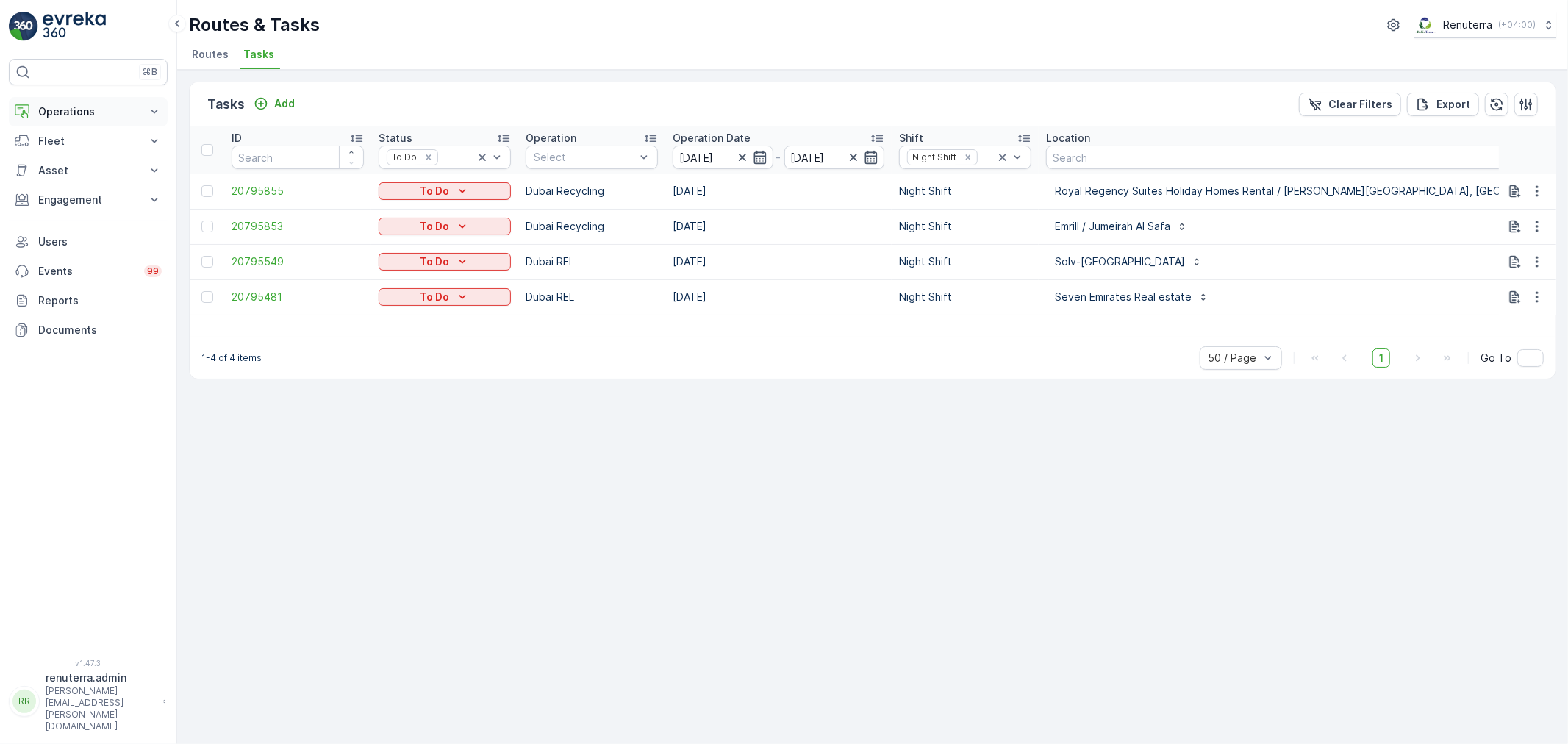
click at [92, 113] on p "Operations" at bounding box center [88, 112] width 100 height 15
click at [70, 170] on link "Routes & Tasks" at bounding box center [99, 177] width 136 height 20
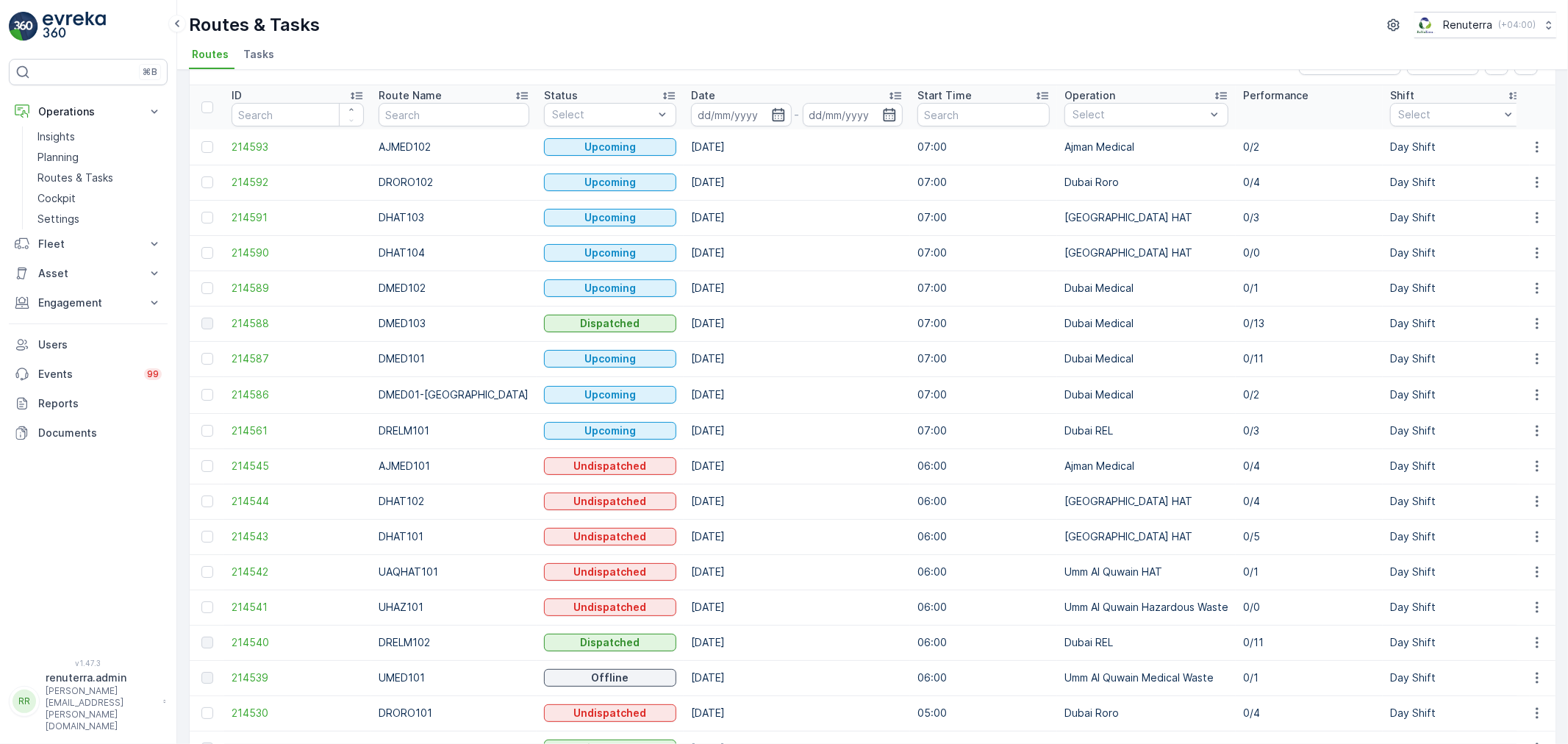
scroll to position [81, 0]
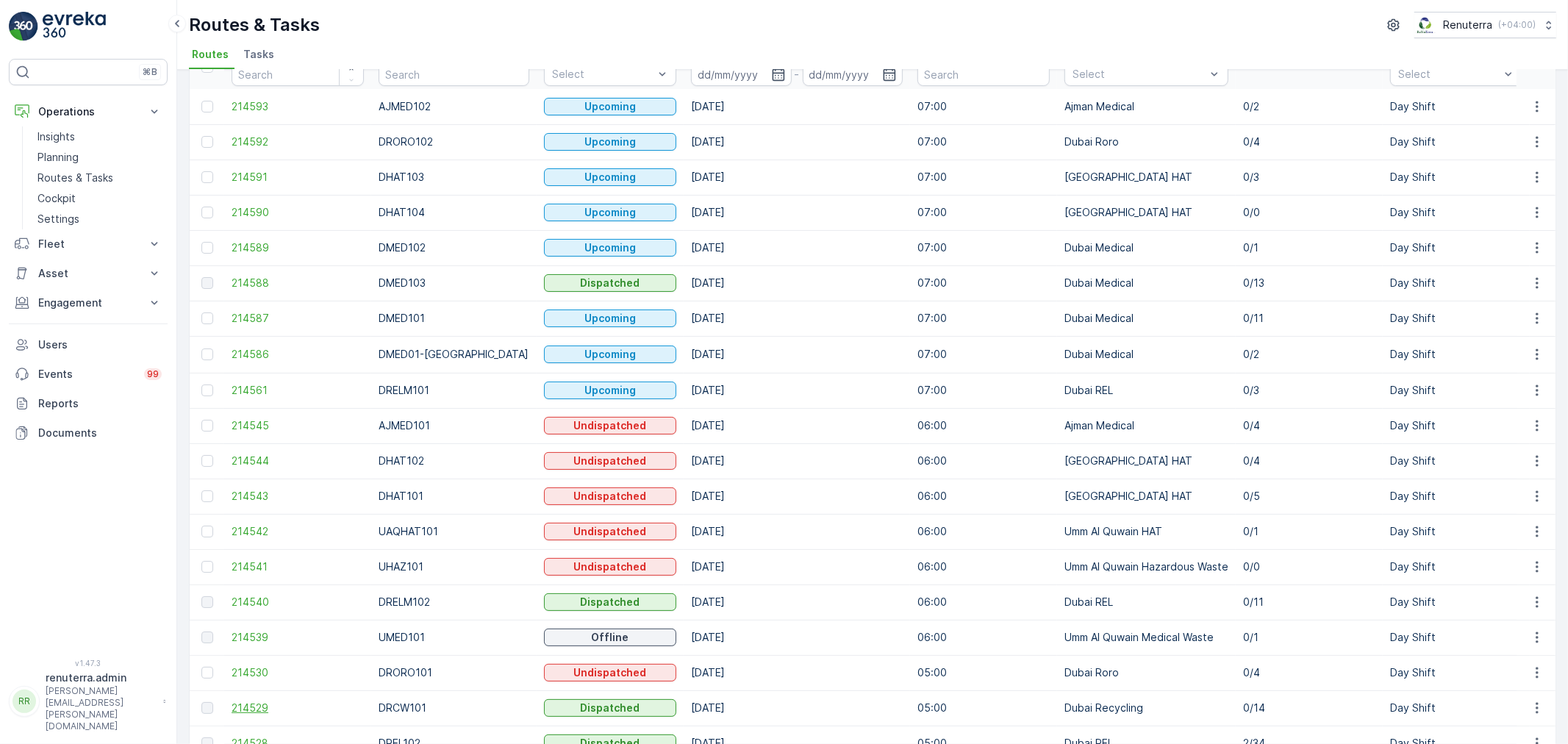
click at [258, 703] on span "214529" at bounding box center [297, 708] width 132 height 15
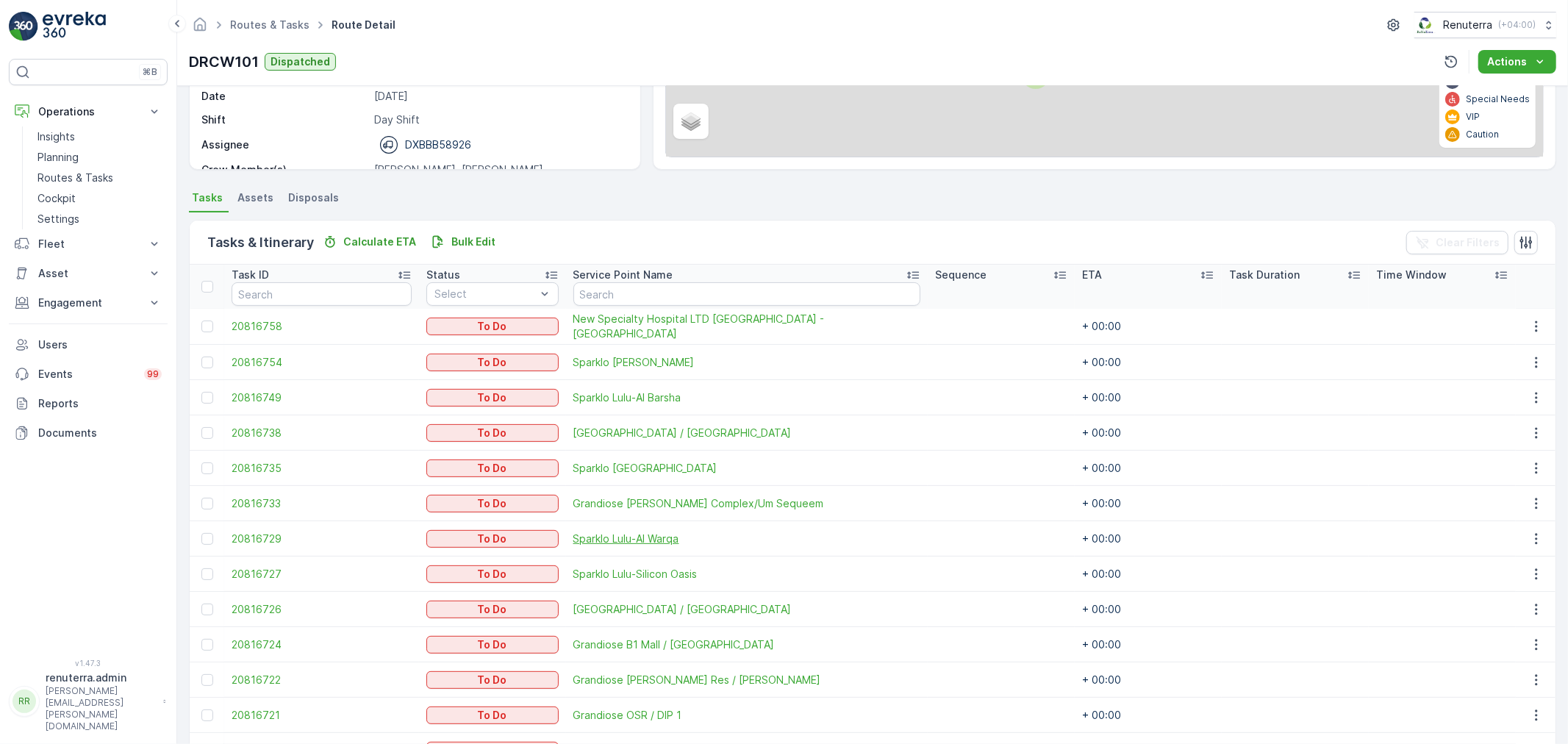
scroll to position [245, 0]
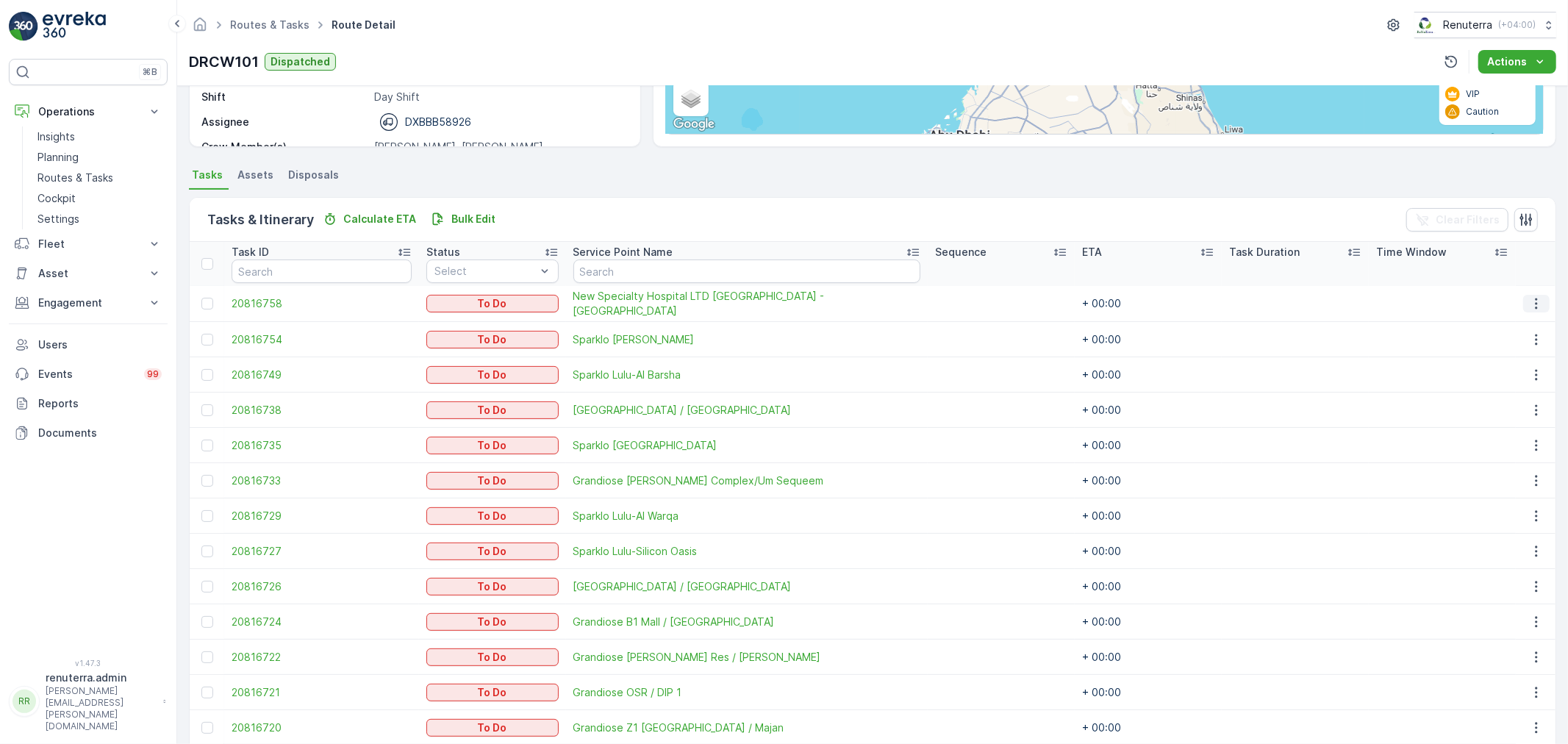
click at [1529, 308] on icon "button" at bounding box center [1537, 304] width 15 height 15
click at [1501, 370] on span "Change Route" at bounding box center [1499, 366] width 71 height 15
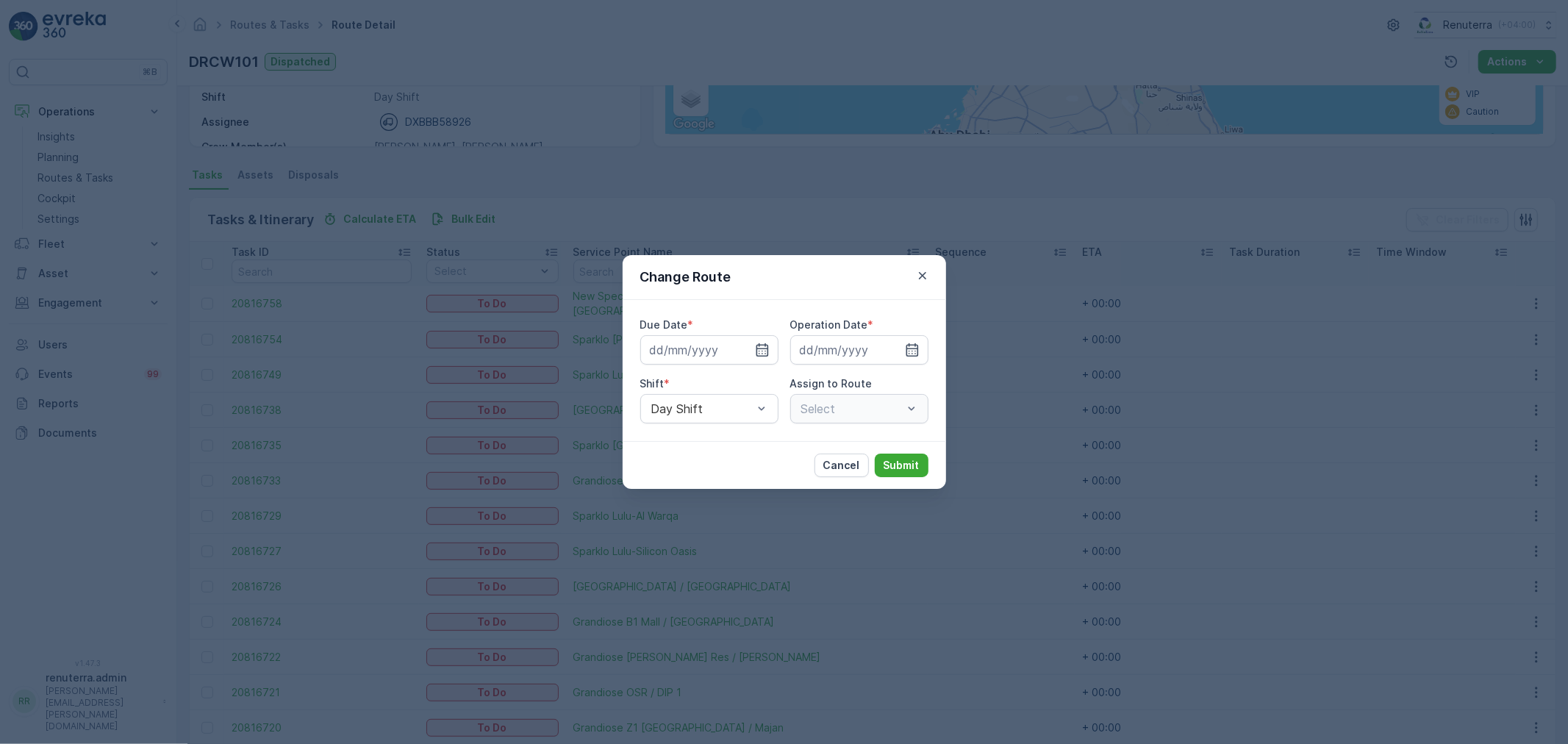
type input "10.08.2025"
click at [745, 350] on icon "button" at bounding box center [744, 350] width 15 height 15
type input "11.08.2025"
click at [892, 349] on icon "button" at bounding box center [895, 350] width 15 height 15
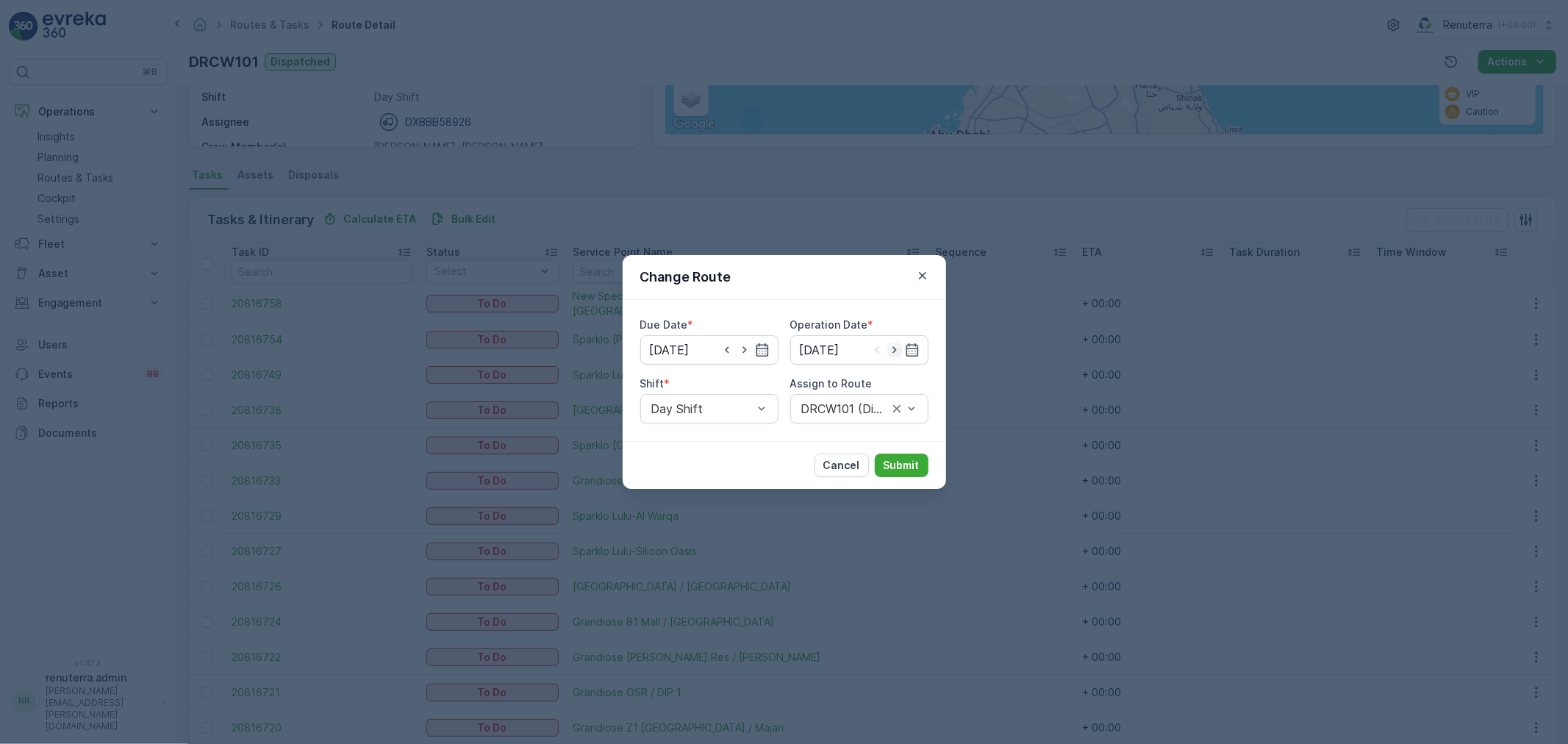
type input "11.08.2025"
click at [867, 390] on div "Assign to Route Select" at bounding box center [860, 400] width 139 height 47
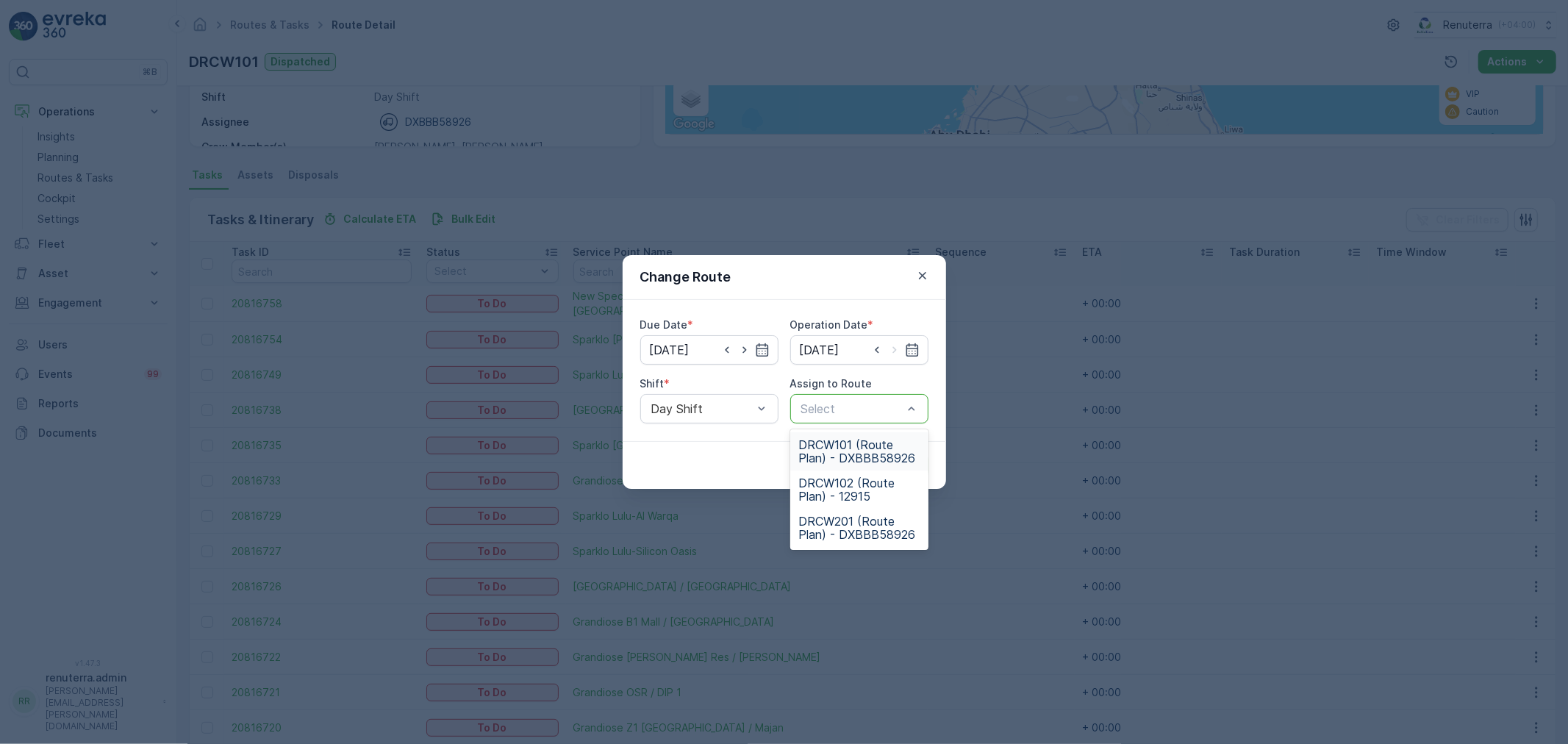
click at [854, 450] on span "DRCW101 (Route Plan) - DXBBB58926" at bounding box center [859, 450] width 121 height 27
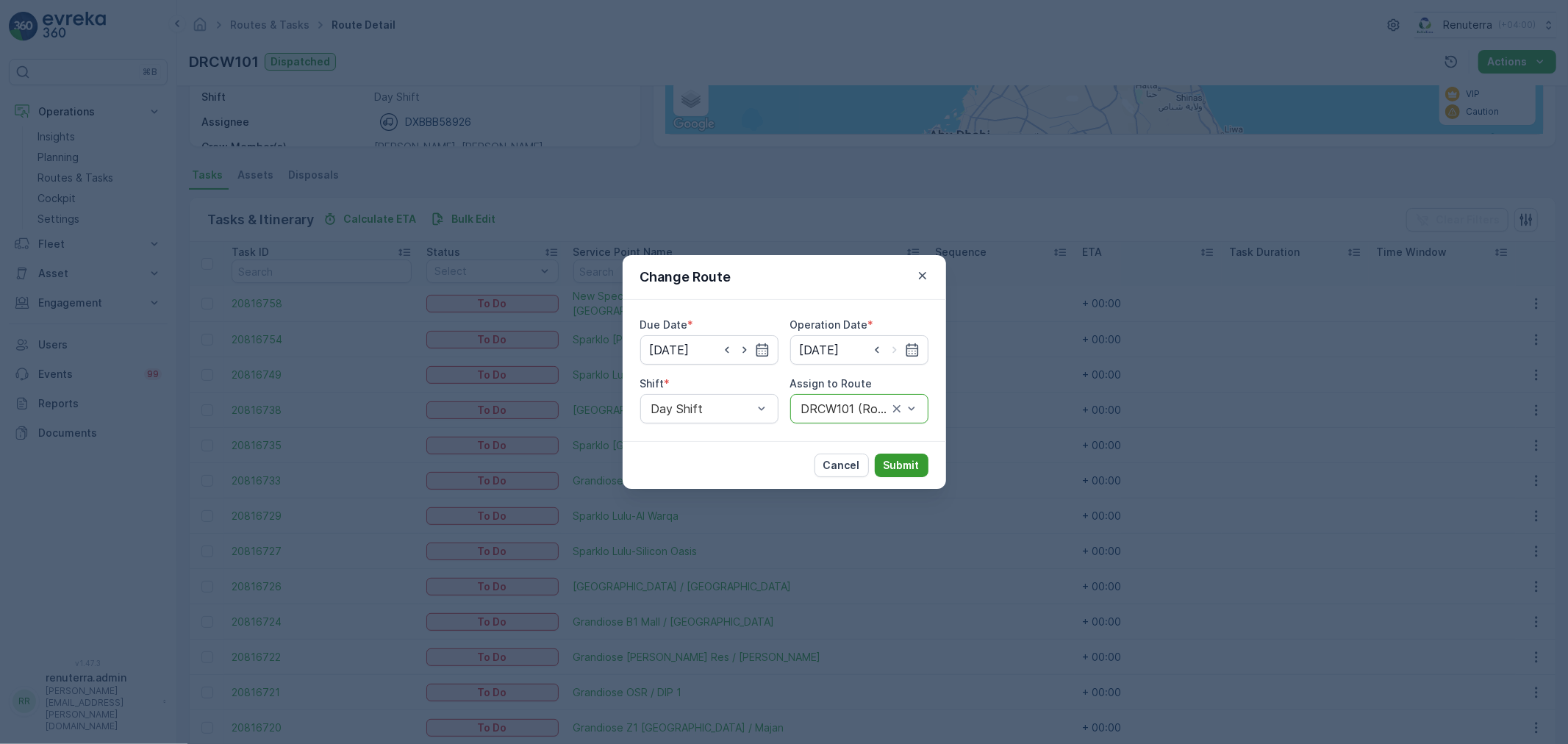
click at [900, 462] on p "Submit" at bounding box center [901, 465] width 36 height 15
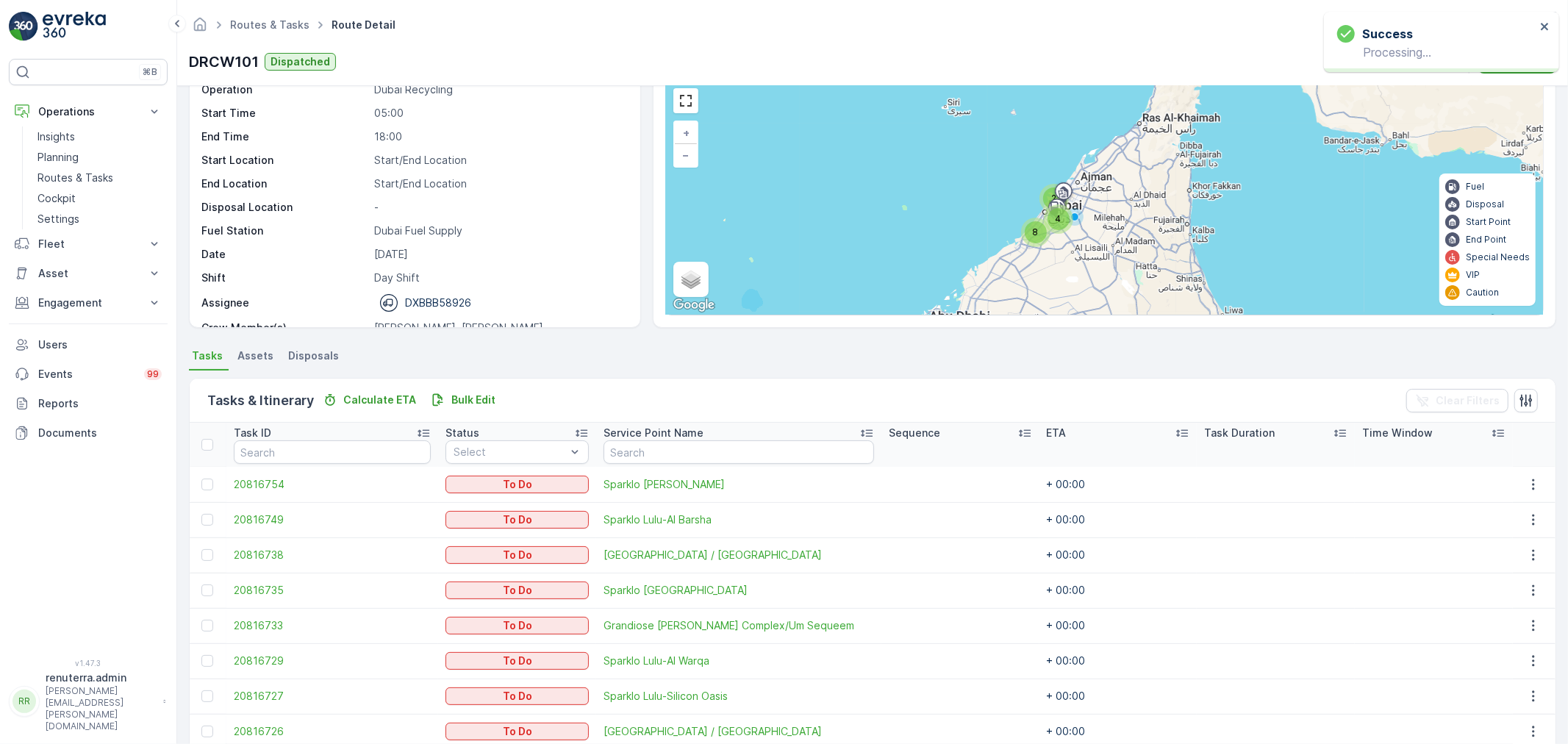
scroll to position [0, 0]
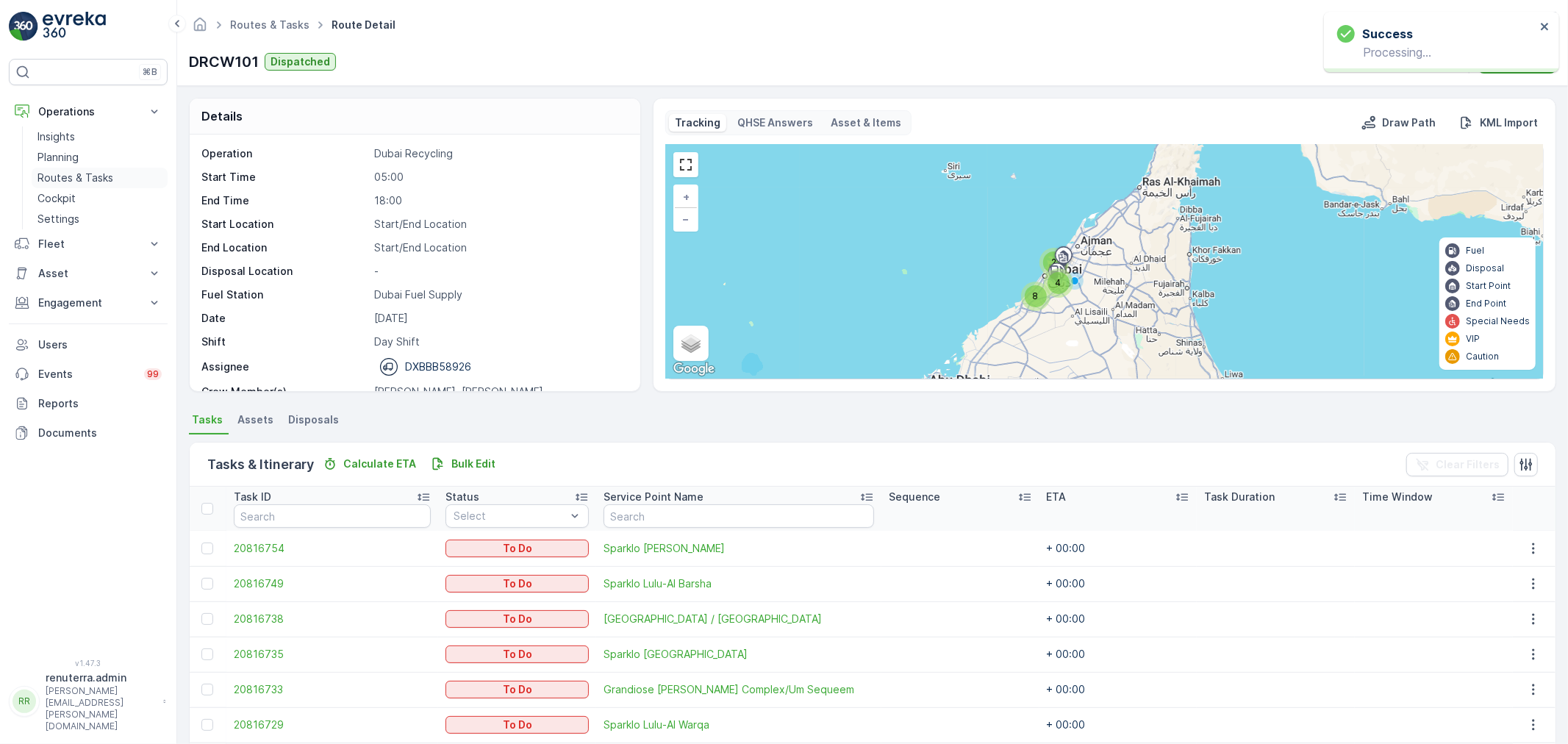
click at [74, 186] on link "Routes & Tasks" at bounding box center [99, 177] width 136 height 20
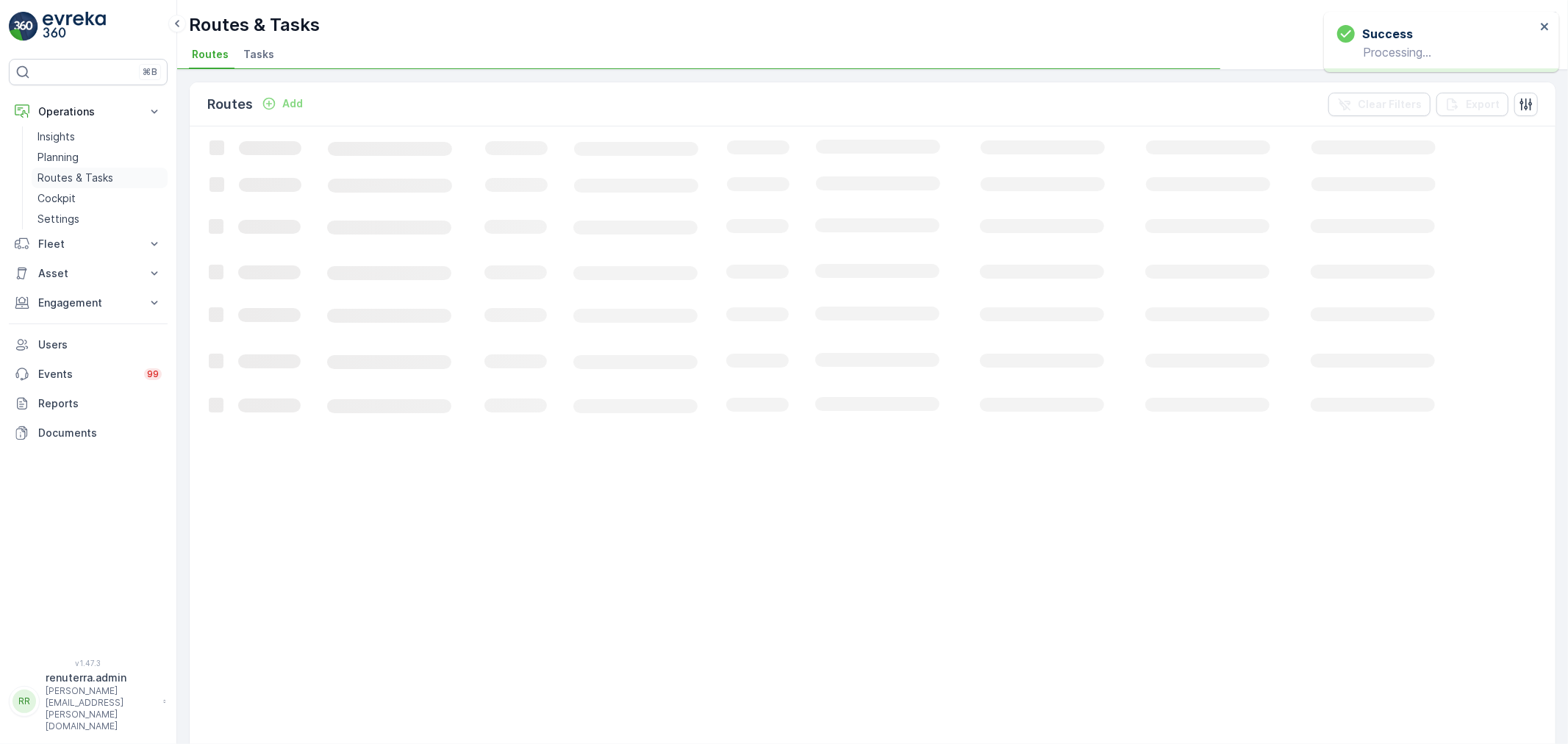
click at [79, 178] on p "Routes & Tasks" at bounding box center [76, 178] width 76 height 15
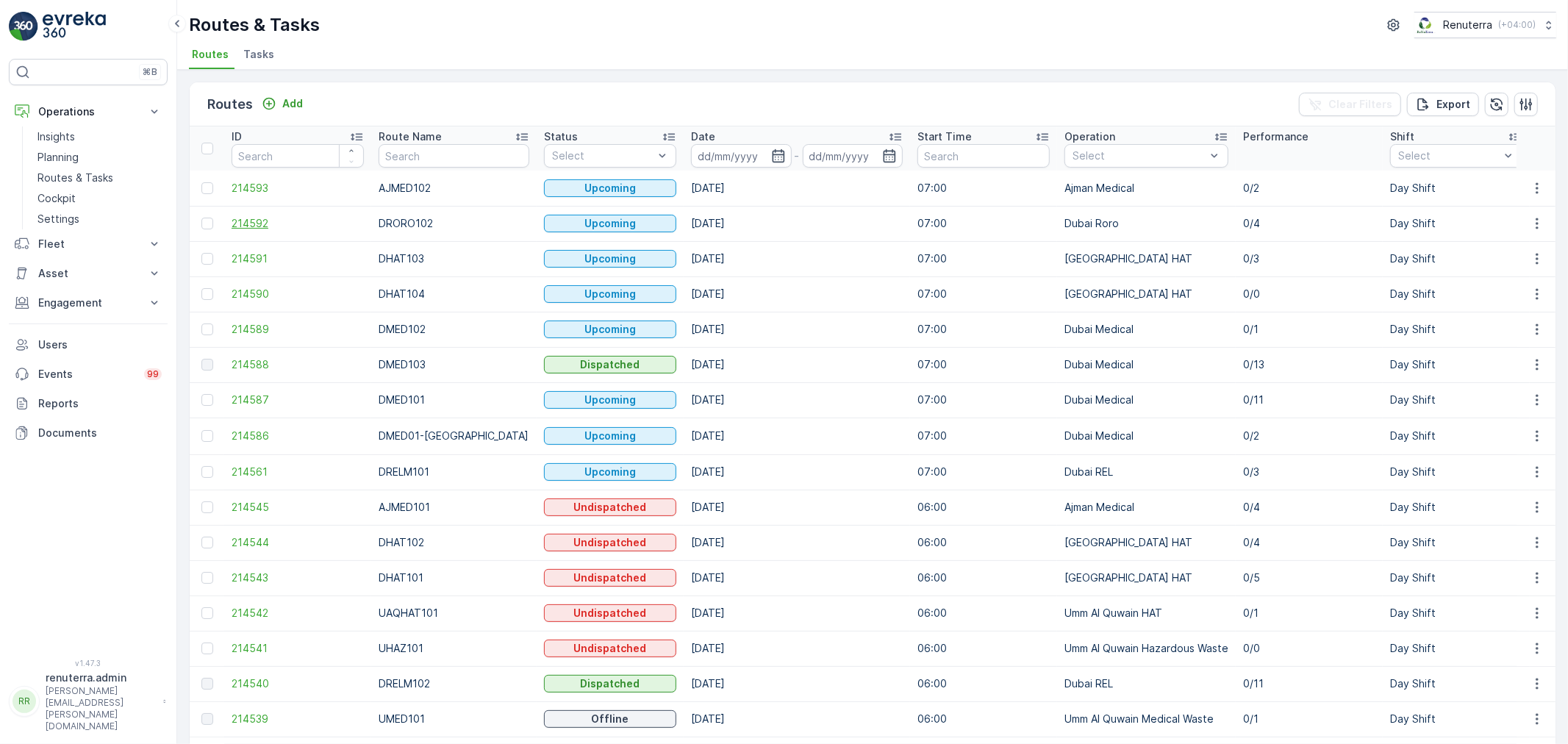
click at [265, 229] on span "214592" at bounding box center [297, 223] width 132 height 15
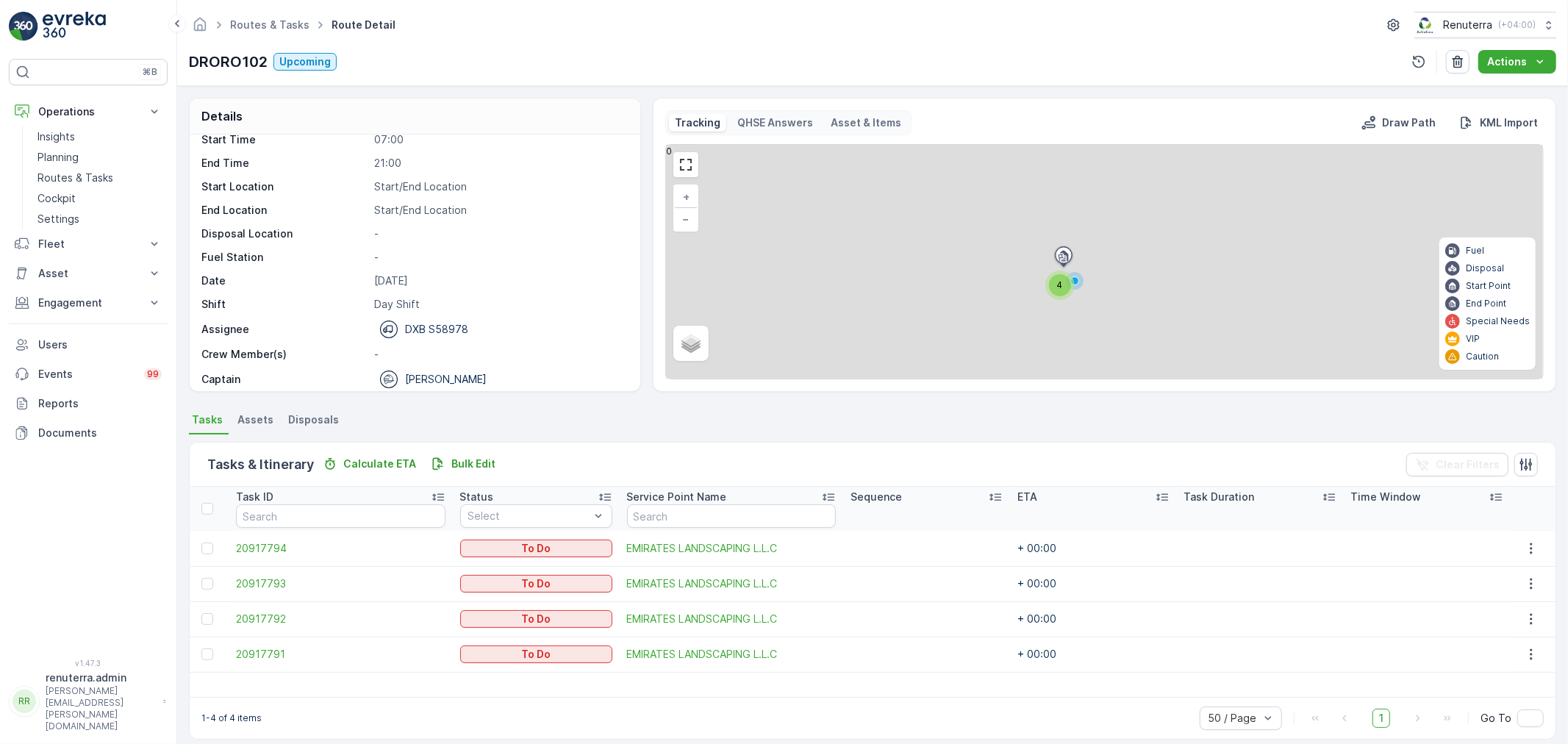
scroll to position [46, 0]
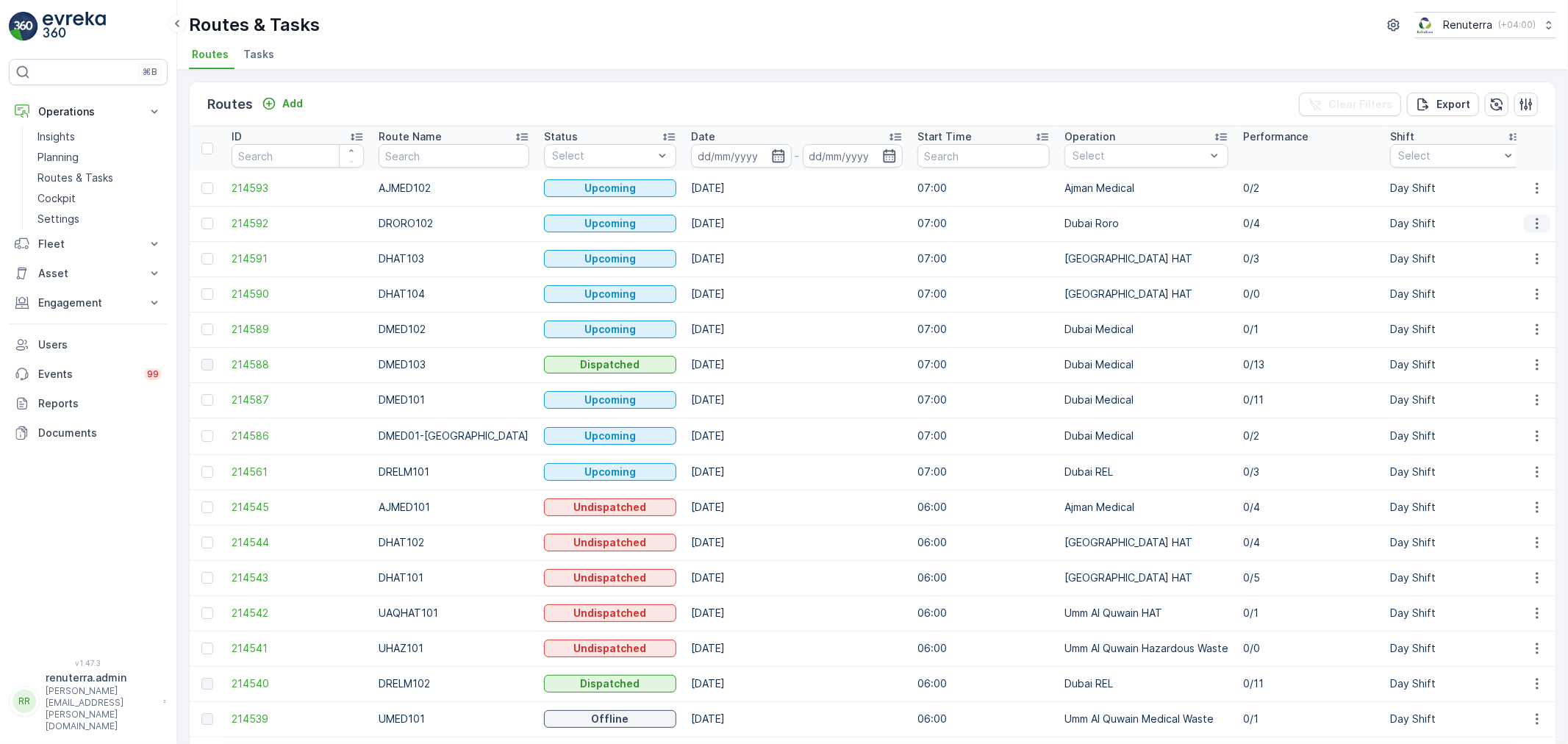
drag, startPoint x: 1527, startPoint y: 221, endPoint x: 1526, endPoint y: 229, distance: 8.1
click at [1530, 221] on icon "button" at bounding box center [1538, 223] width 15 height 15
click at [1525, 302] on span "Change Assignee" at bounding box center [1502, 306] width 86 height 15
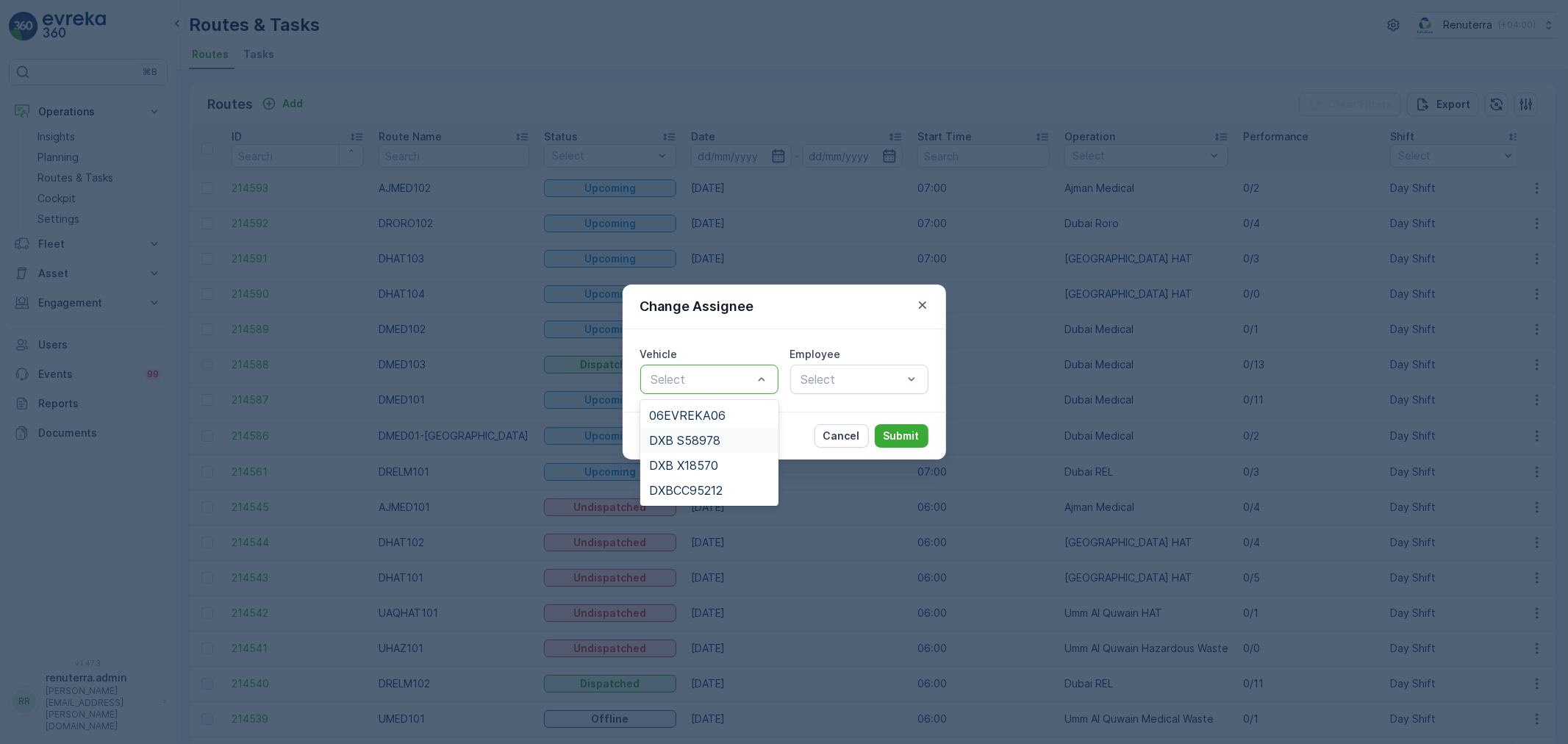
drag, startPoint x: 706, startPoint y: 445, endPoint x: 731, endPoint y: 437, distance: 26.2
click at [709, 443] on span "DXB S58978" at bounding box center [684, 440] width 71 height 13
drag, startPoint x: 885, startPoint y: 404, endPoint x: 885, endPoint y: 394, distance: 10.0
click at [885, 404] on div "Vehicle option DXB S58978, selected. DXB S58978 Employee Select" at bounding box center [784, 370] width 323 height 82
click at [884, 391] on div "Select" at bounding box center [860, 379] width 139 height 30
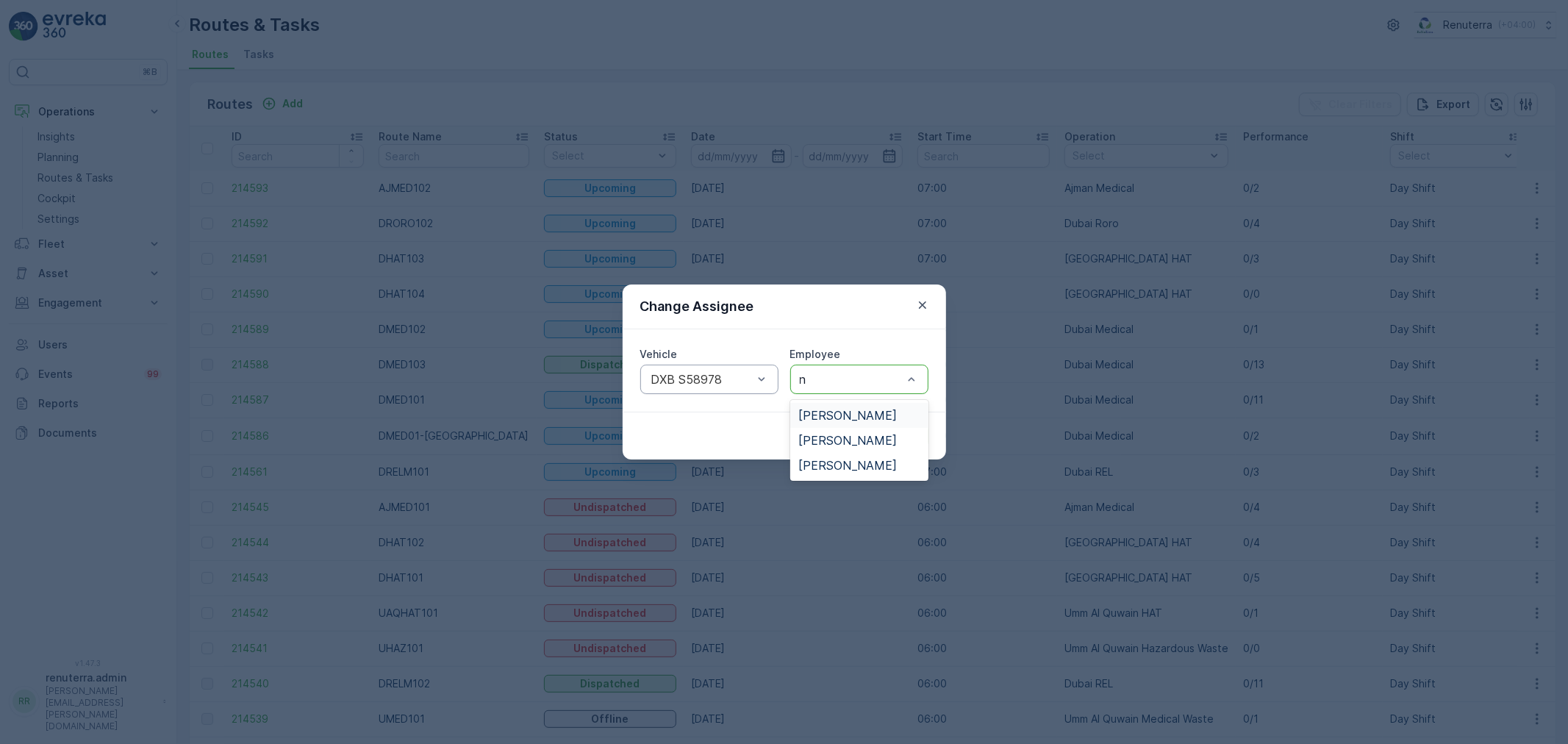
type input "no"
drag, startPoint x: 862, startPoint y: 407, endPoint x: 865, endPoint y: 414, distance: 7.6
click at [863, 405] on div "Noor Ghani" at bounding box center [860, 414] width 139 height 25
click at [896, 430] on p "Submit" at bounding box center [901, 436] width 36 height 15
